Goal: Transaction & Acquisition: Purchase product/service

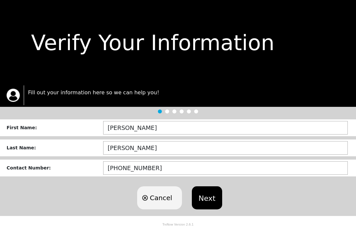
click at [208, 200] on button "Next" at bounding box center [207, 197] width 30 height 23
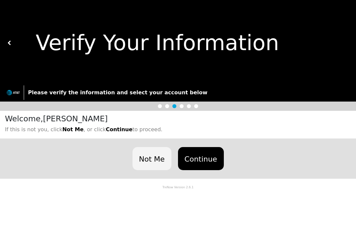
click at [206, 157] on button "Continue" at bounding box center [201, 158] width 46 height 23
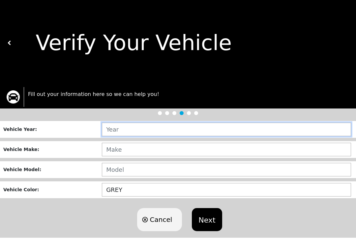
click at [125, 128] on input "text" at bounding box center [226, 130] width 249 height 14
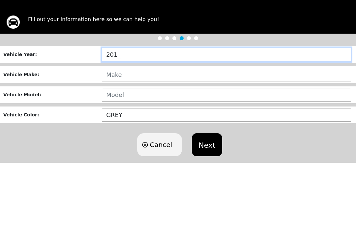
type input "2012"
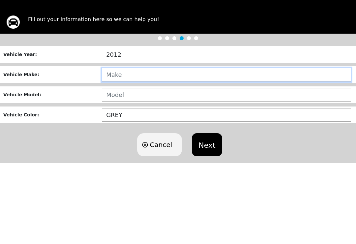
click at [121, 143] on input "text" at bounding box center [226, 150] width 249 height 14
type input "GMC"
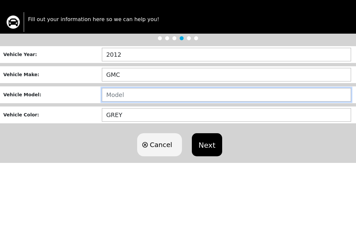
click at [119, 163] on input "text" at bounding box center [226, 170] width 249 height 14
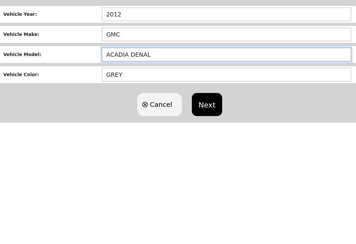
type input "ACADIA DENALI"
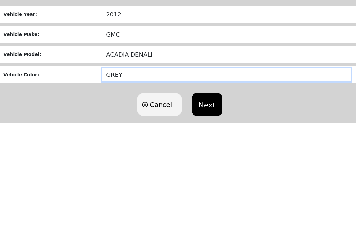
click at [135, 183] on input "GREY" at bounding box center [226, 190] width 249 height 14
type input "G"
type input "WHITE"
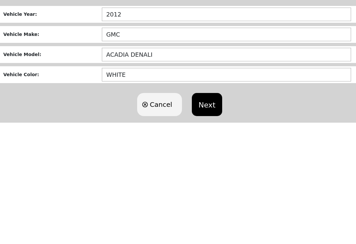
scroll to position [5, 0]
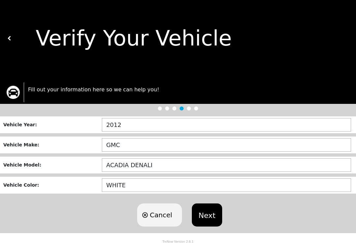
click at [211, 214] on button "Next" at bounding box center [207, 214] width 30 height 23
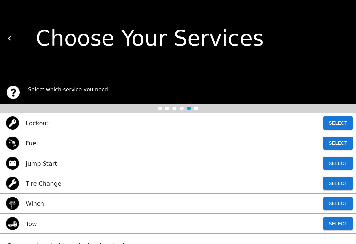
scroll to position [0, 0]
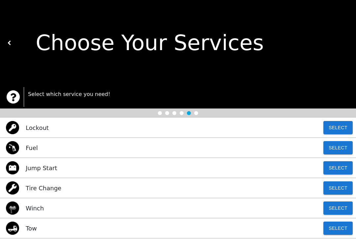
click at [339, 169] on button "Select" at bounding box center [338, 167] width 29 height 13
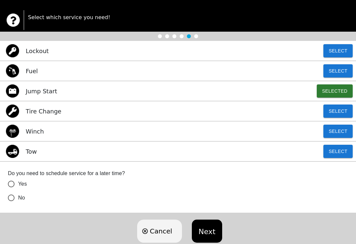
scroll to position [83, 0]
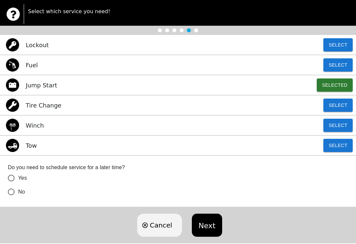
click at [207, 224] on button "Next" at bounding box center [207, 225] width 30 height 23
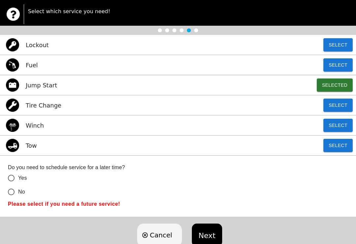
click at [10, 194] on input "No" at bounding box center [11, 192] width 14 height 14
radio input "false"
click at [204, 234] on button "Next" at bounding box center [207, 235] width 30 height 23
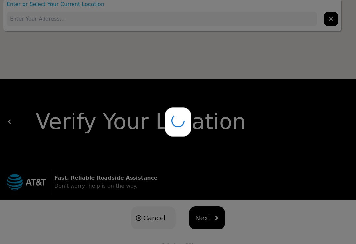
scroll to position [10, 0]
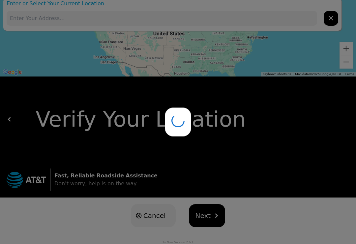
type input "[STREET_ADDRESS]"
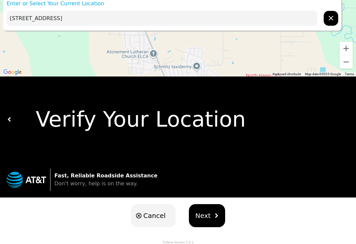
click at [208, 217] on span "Next" at bounding box center [204, 216] width 16 height 10
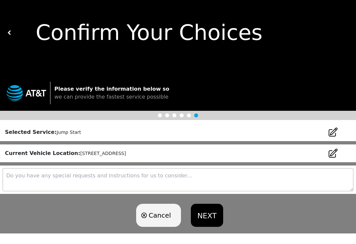
scroll to position [5, 0]
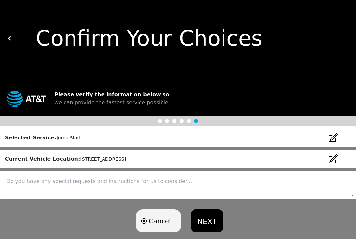
click at [206, 221] on button "NEXT" at bounding box center [207, 220] width 32 height 23
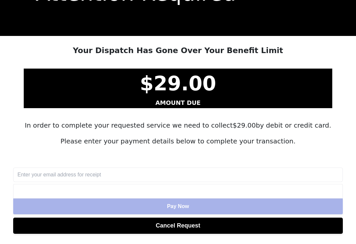
scroll to position [52, 0]
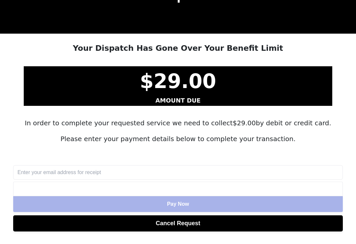
click at [80, 170] on input "text" at bounding box center [178, 172] width 330 height 15
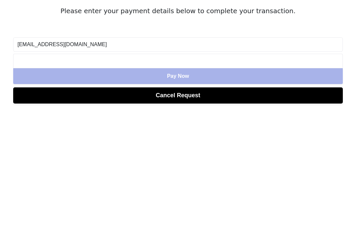
scroll to position [62, 0]
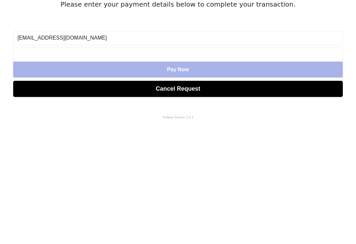
type input "[EMAIL_ADDRESS][DOMAIN_NAME]"
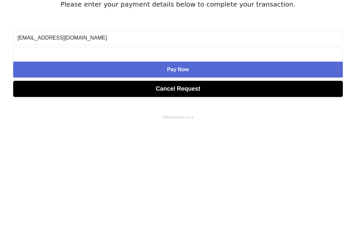
click at [183, 191] on span "Pay Now" at bounding box center [178, 194] width 22 height 6
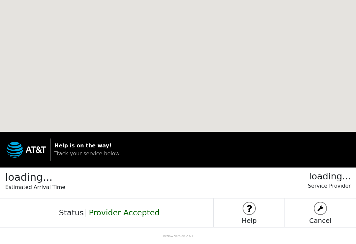
scroll to position [0, 0]
